Goal: Find specific page/section: Find specific page/section

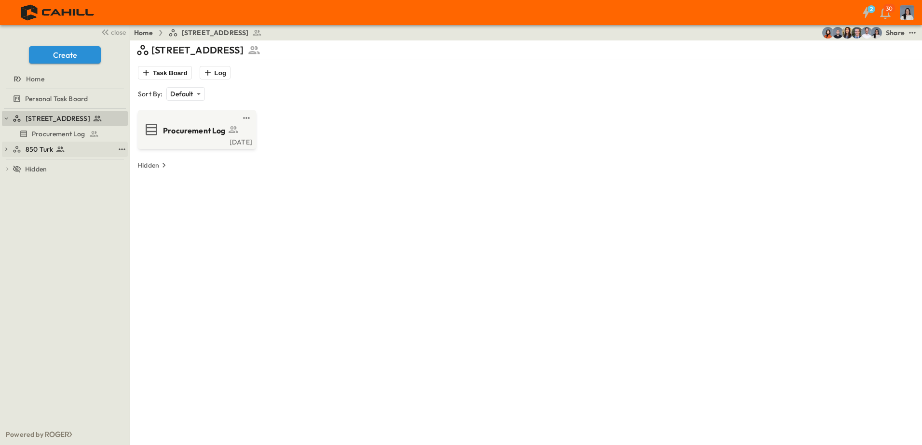
click at [55, 152] on icon at bounding box center [60, 150] width 10 height 10
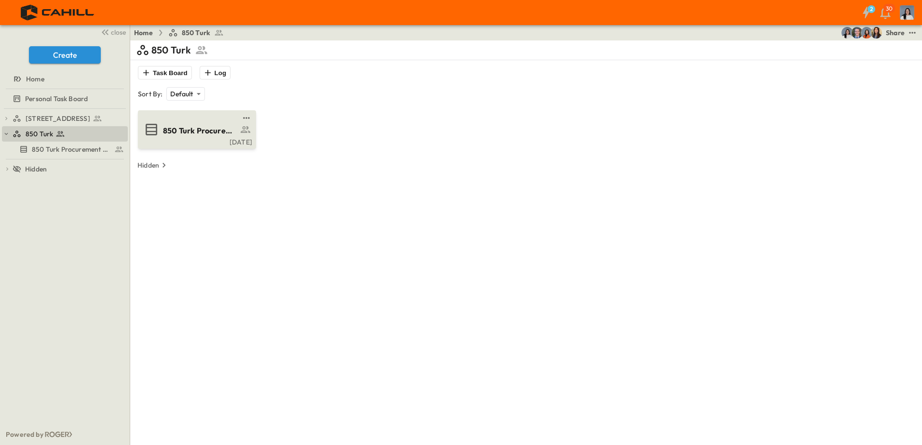
click at [182, 135] on span "850 Turk Procurement Log" at bounding box center [200, 130] width 75 height 11
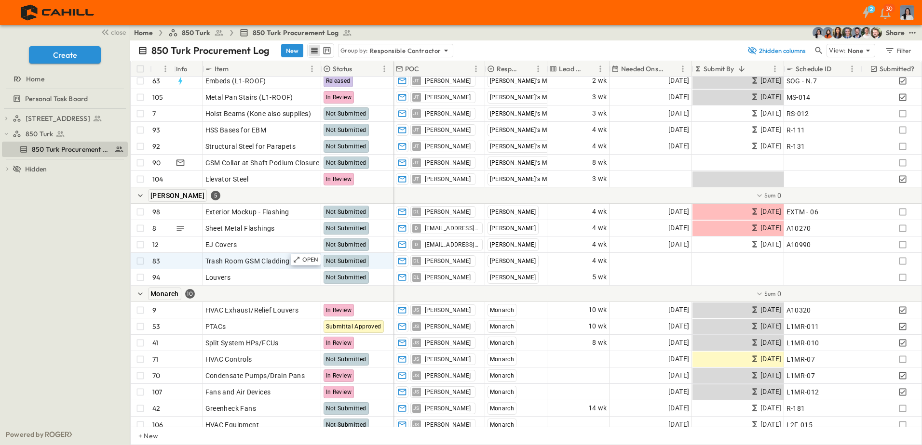
scroll to position [337, 0]
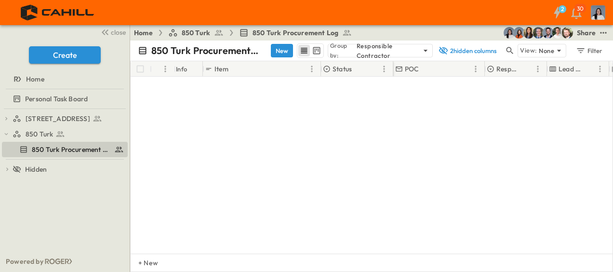
scroll to position [337, 0]
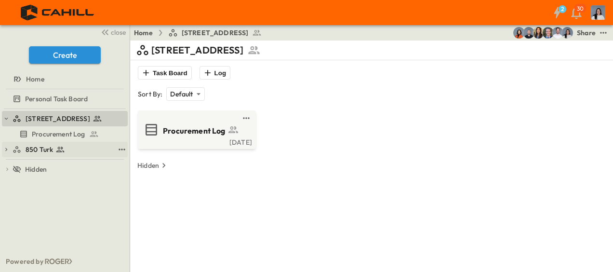
click at [58, 147] on icon at bounding box center [60, 150] width 10 height 10
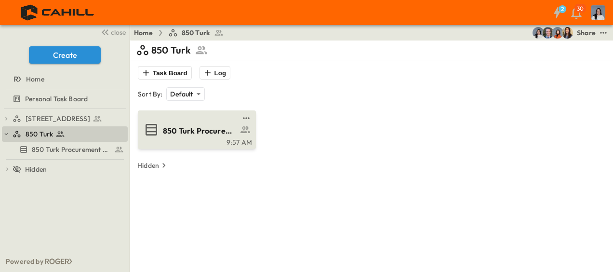
click at [172, 133] on span "850 Turk Procurement Log" at bounding box center [200, 130] width 75 height 11
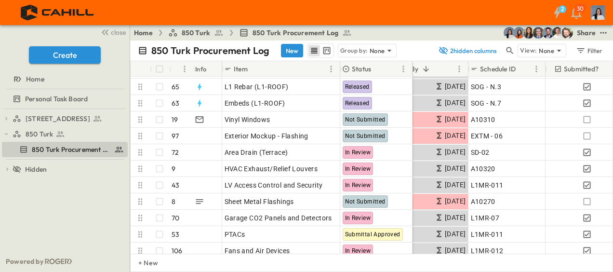
scroll to position [96, 347]
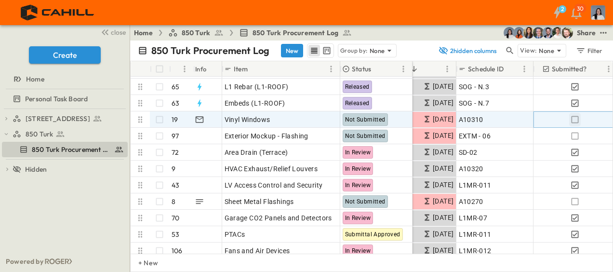
click at [577, 120] on icon "button" at bounding box center [575, 120] width 10 height 10
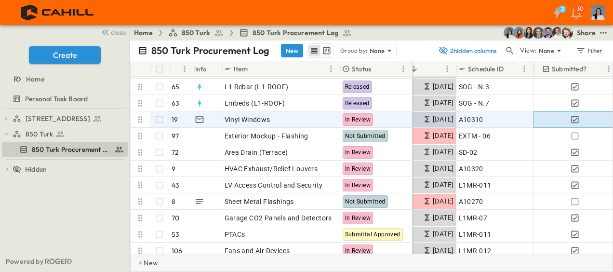
drag, startPoint x: 577, startPoint y: 119, endPoint x: 460, endPoint y: 271, distance: 192.0
click at [577, 119] on icon "button" at bounding box center [575, 119] width 7 height 7
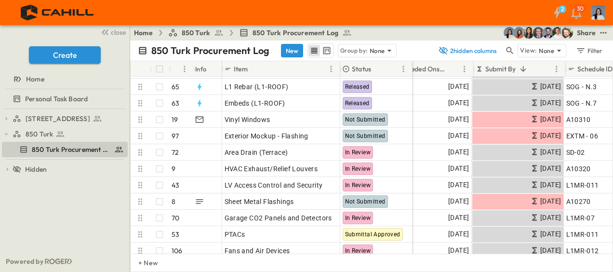
scroll to position [96, 237]
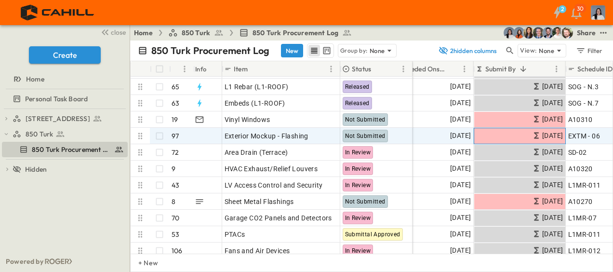
click at [492, 135] on div "[DATE]" at bounding box center [519, 135] width 91 height 15
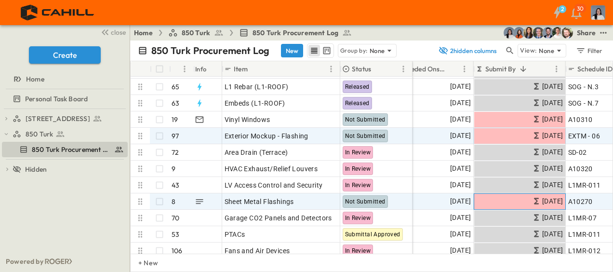
click at [492, 197] on div "[DATE]" at bounding box center [519, 201] width 91 height 15
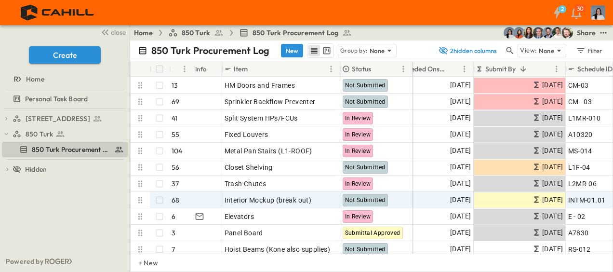
scroll to position [289, 237]
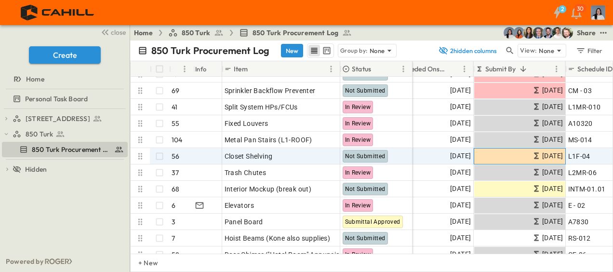
click at [499, 152] on div "[DATE]" at bounding box center [519, 155] width 91 height 15
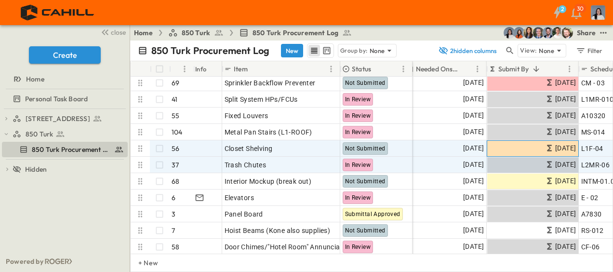
scroll to position [289, 224]
